Goal: Entertainment & Leisure: Consume media (video, audio)

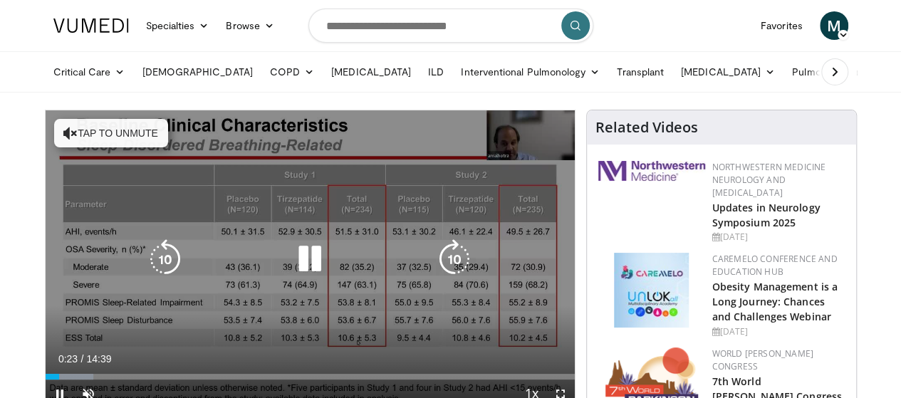
click at [523, 140] on div "10 seconds Tap to unmute" at bounding box center [310, 259] width 529 height 298
click at [290, 261] on icon "Video Player" at bounding box center [310, 259] width 40 height 40
click at [63, 126] on icon "Video Player" at bounding box center [70, 133] width 14 height 14
click at [507, 122] on div "10 seconds Tap to unmute" at bounding box center [310, 259] width 529 height 298
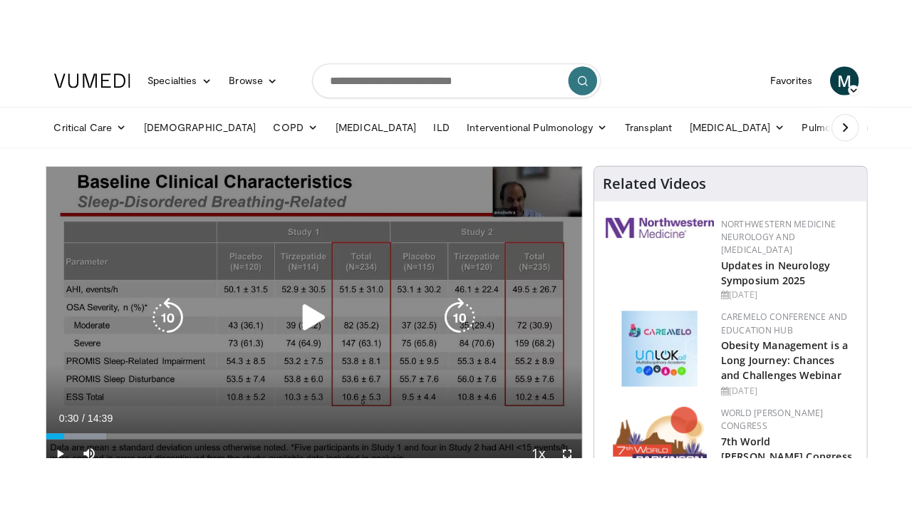
scroll to position [143, 0]
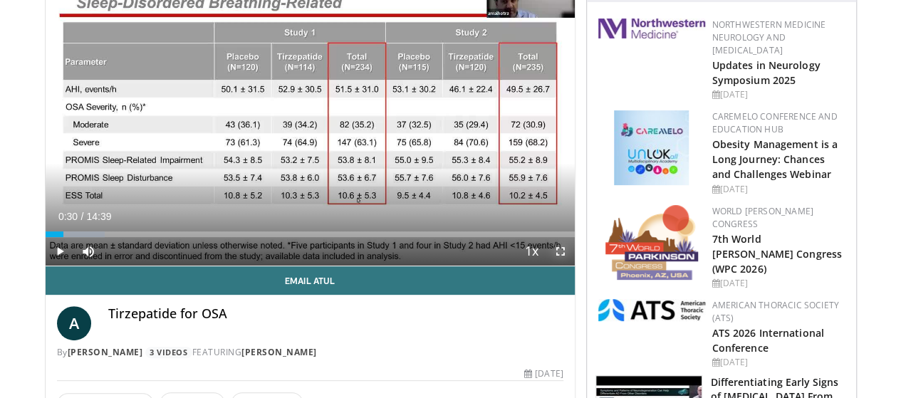
click at [572, 266] on span "Video Player" at bounding box center [561, 251] width 29 height 29
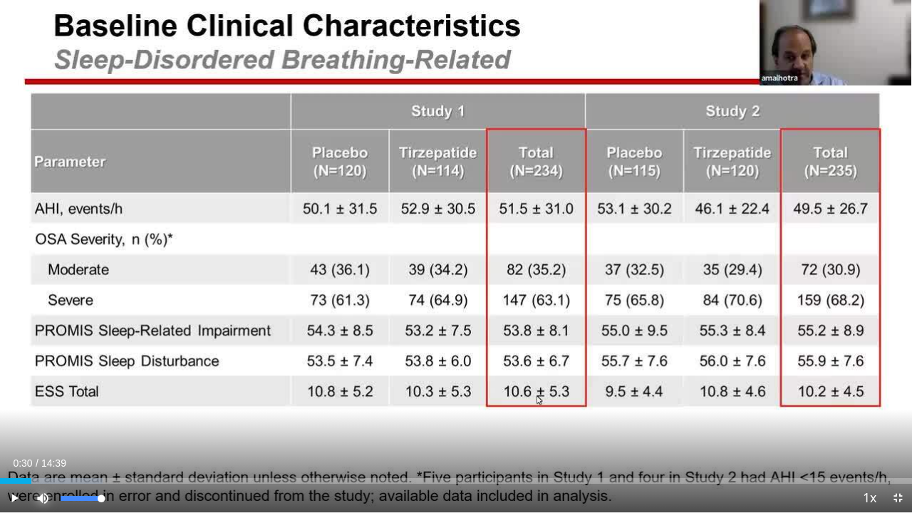
click at [50, 398] on span "Video Player" at bounding box center [43, 498] width 29 height 29
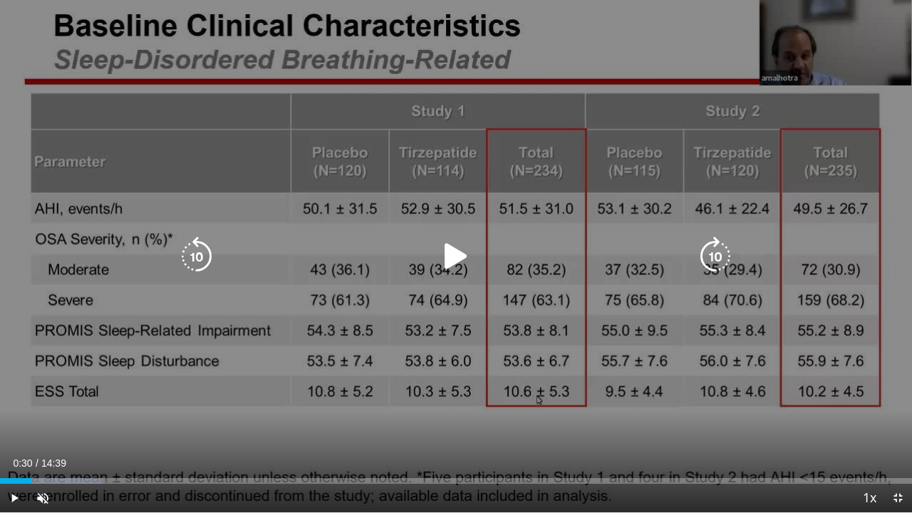
click at [451, 245] on icon "Video Player" at bounding box center [456, 257] width 40 height 40
click at [450, 248] on icon "Video Player" at bounding box center [456, 257] width 40 height 40
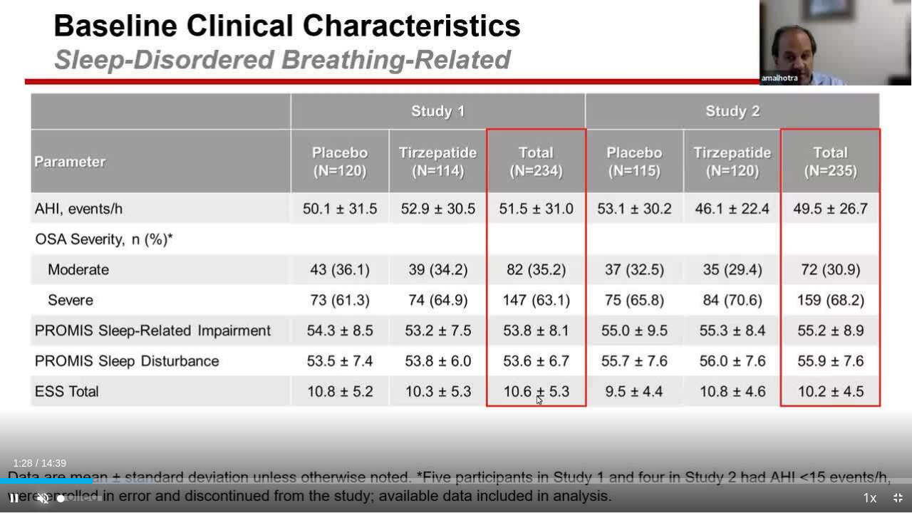
click at [38, 398] on span "Video Player" at bounding box center [43, 498] width 29 height 29
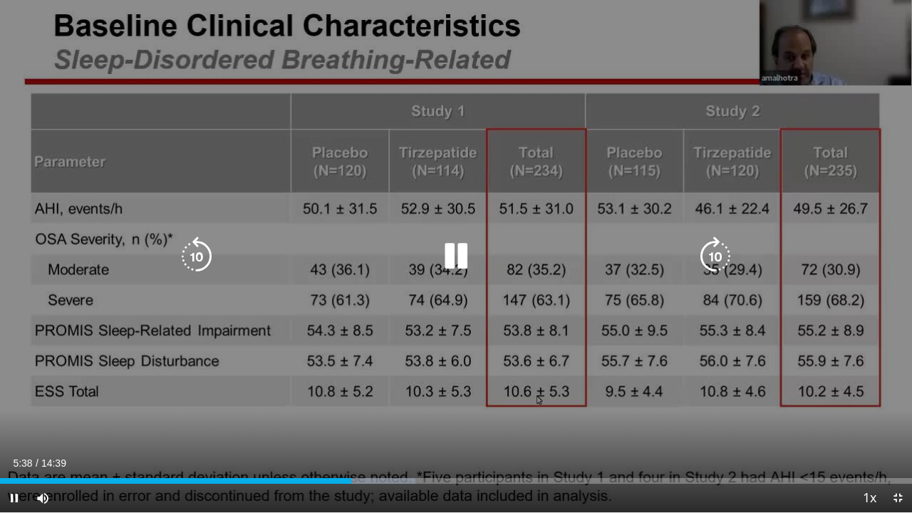
click at [460, 250] on icon "Video Player" at bounding box center [456, 257] width 40 height 40
click at [456, 252] on icon "Video Player" at bounding box center [456, 257] width 40 height 40
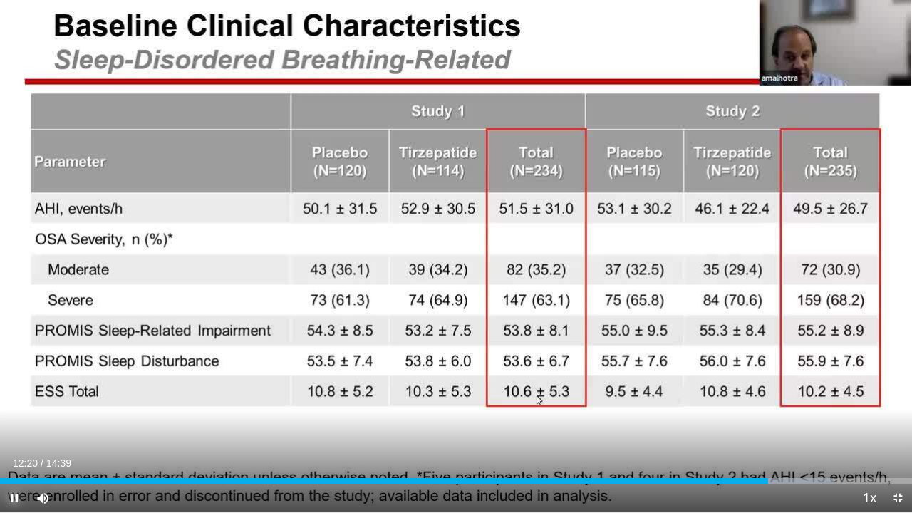
click at [13, 398] on span "Video Player" at bounding box center [14, 498] width 29 height 29
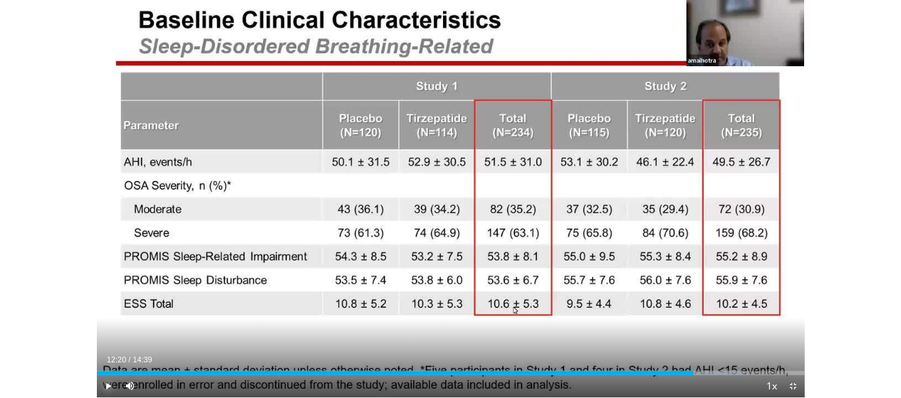
scroll to position [467, 0]
